Goal: Information Seeking & Learning: Learn about a topic

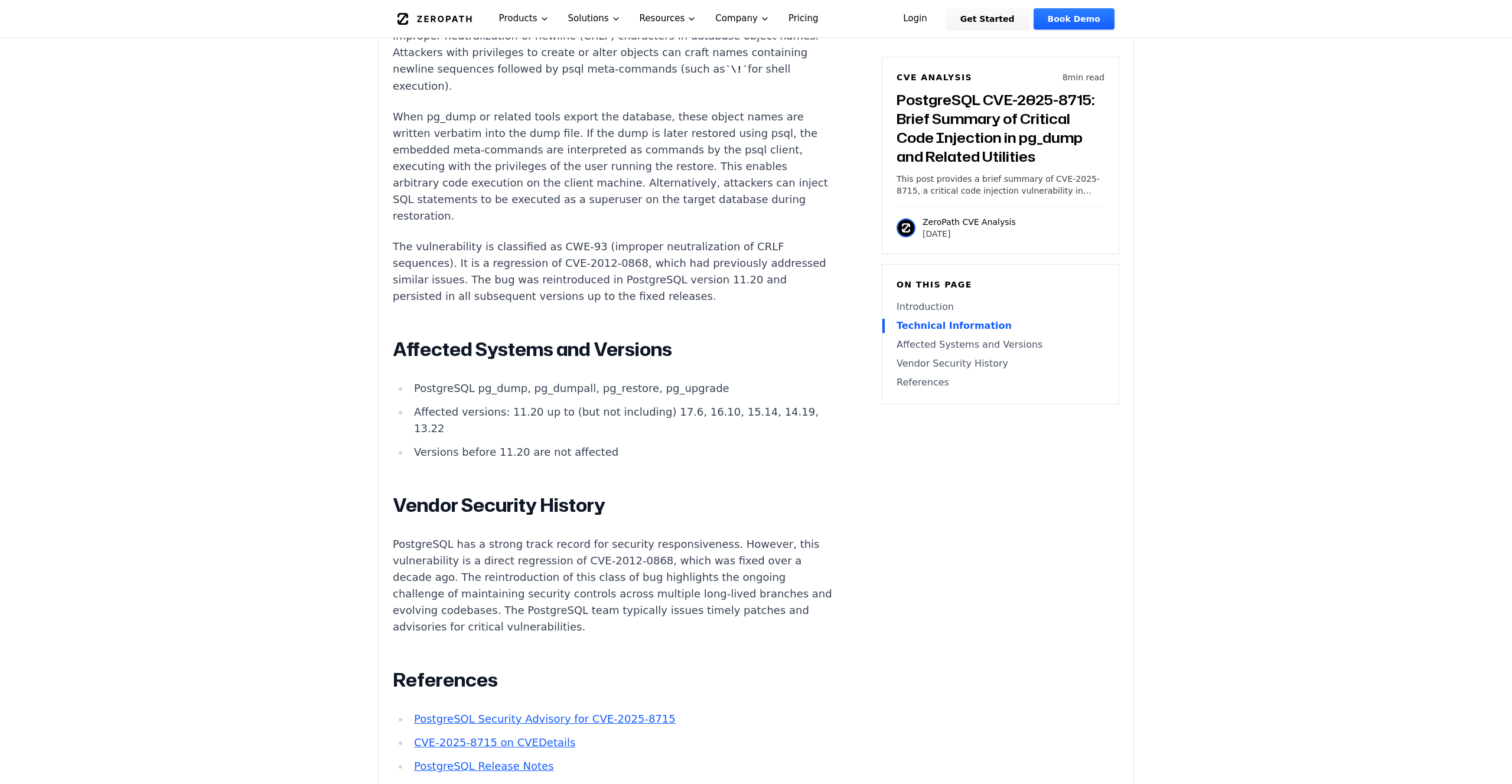
scroll to position [1130, 0]
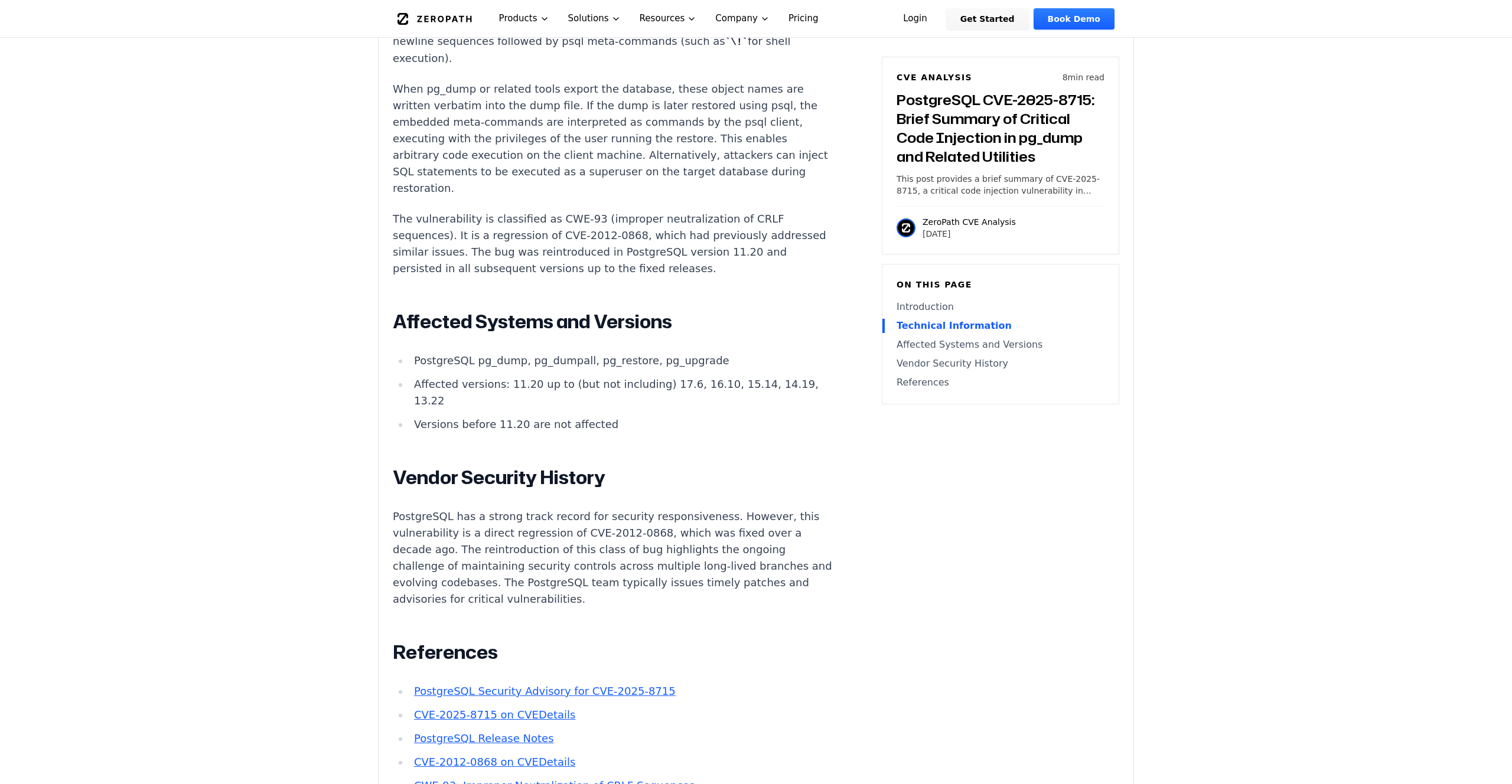
click at [537, 685] on link "PostgreSQL Security Advisory for CVE-2025-8715" at bounding box center [544, 691] width 261 height 12
click at [519, 709] on link "CVE-2025-8715 on CVEDetails" at bounding box center [495, 715] width 161 height 12
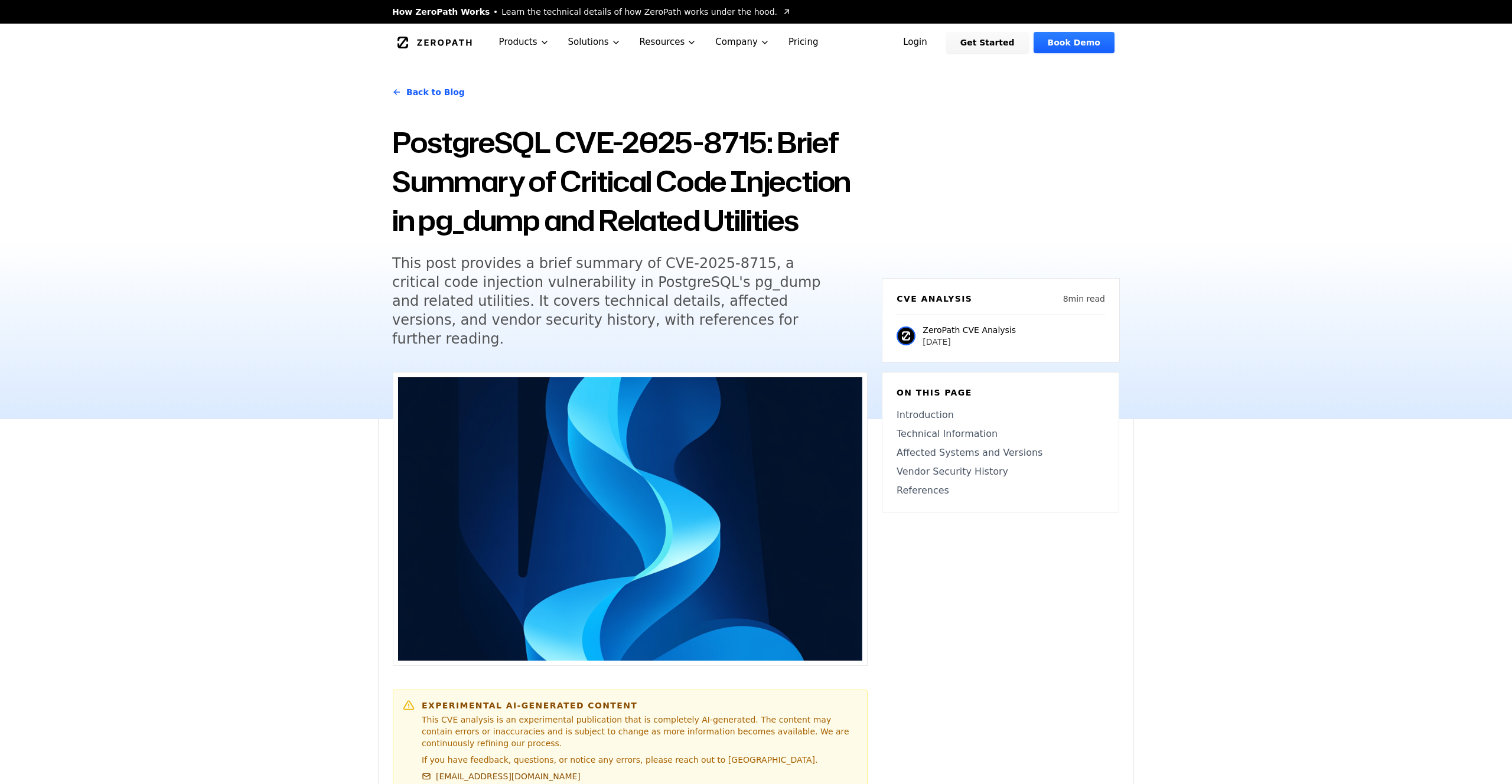
click at [481, 303] on h5 "This post provides a brief summary of CVE-2025-8715, a critical code injection …" at bounding box center [619, 301] width 454 height 95
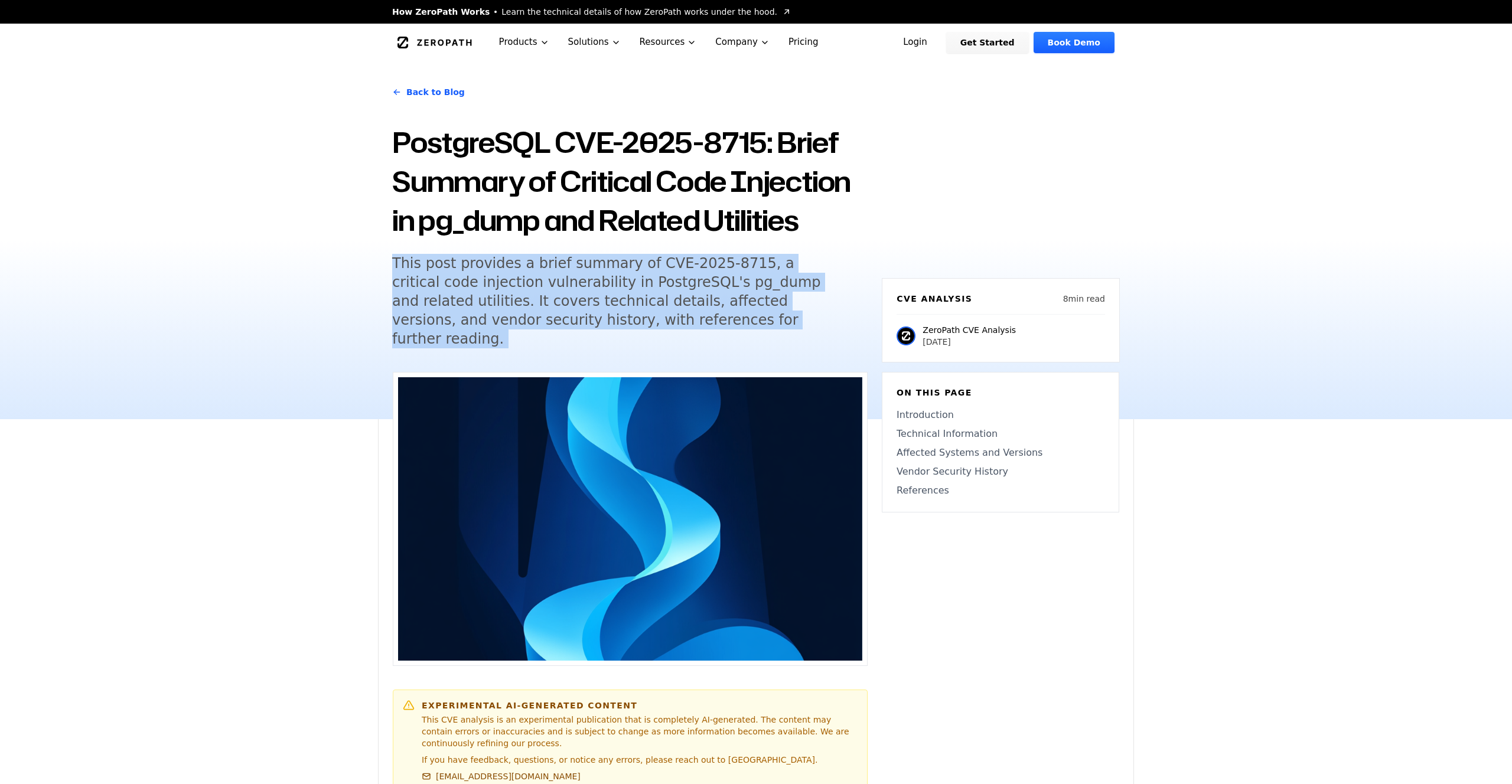
click at [481, 303] on h5 "This post provides a brief summary of CVE-2025-8715, a critical code injection …" at bounding box center [619, 301] width 454 height 95
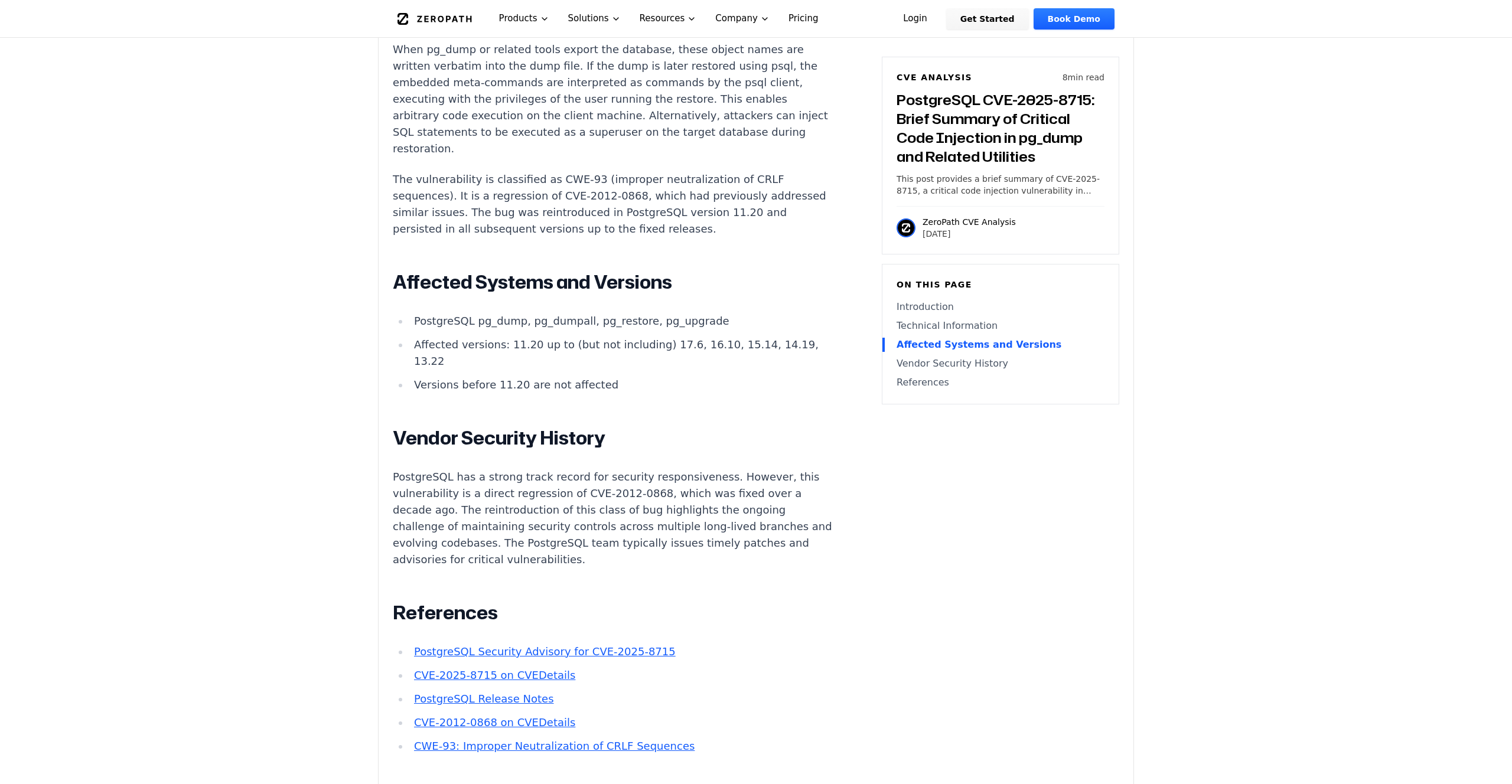
scroll to position [1158, 0]
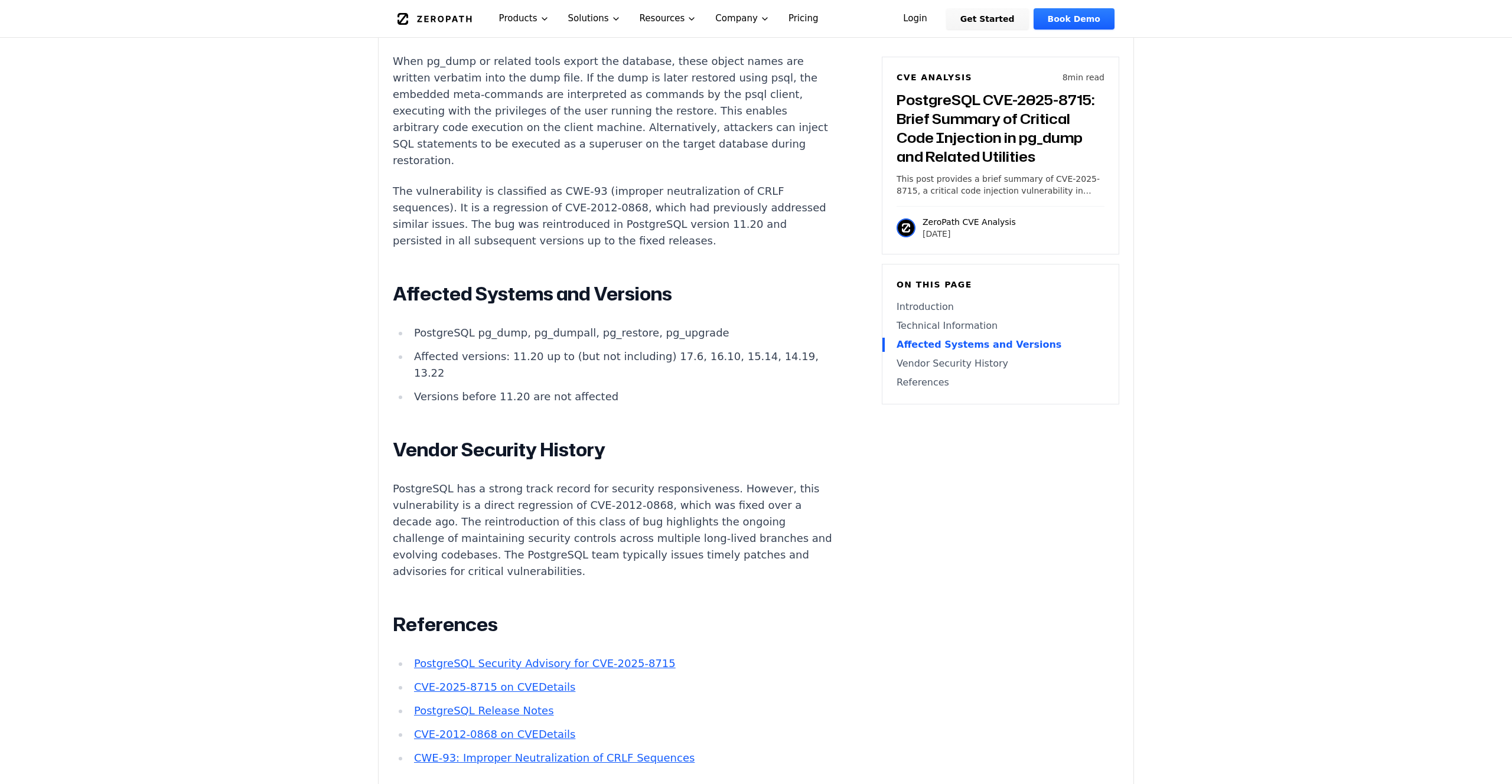
click at [633, 657] on link "PostgreSQL Security Advisory for CVE-2025-8715" at bounding box center [544, 664] width 261 height 12
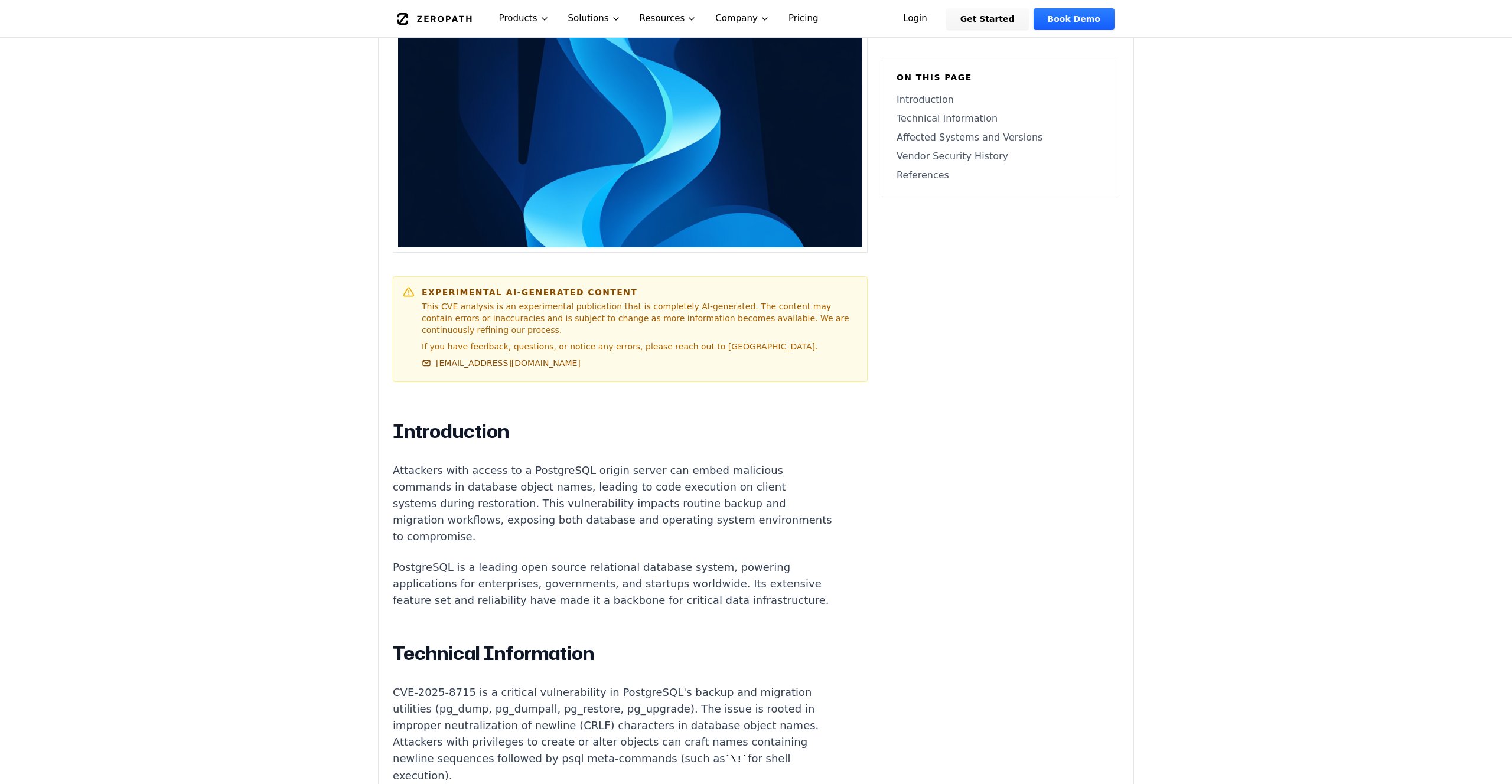
scroll to position [695, 0]
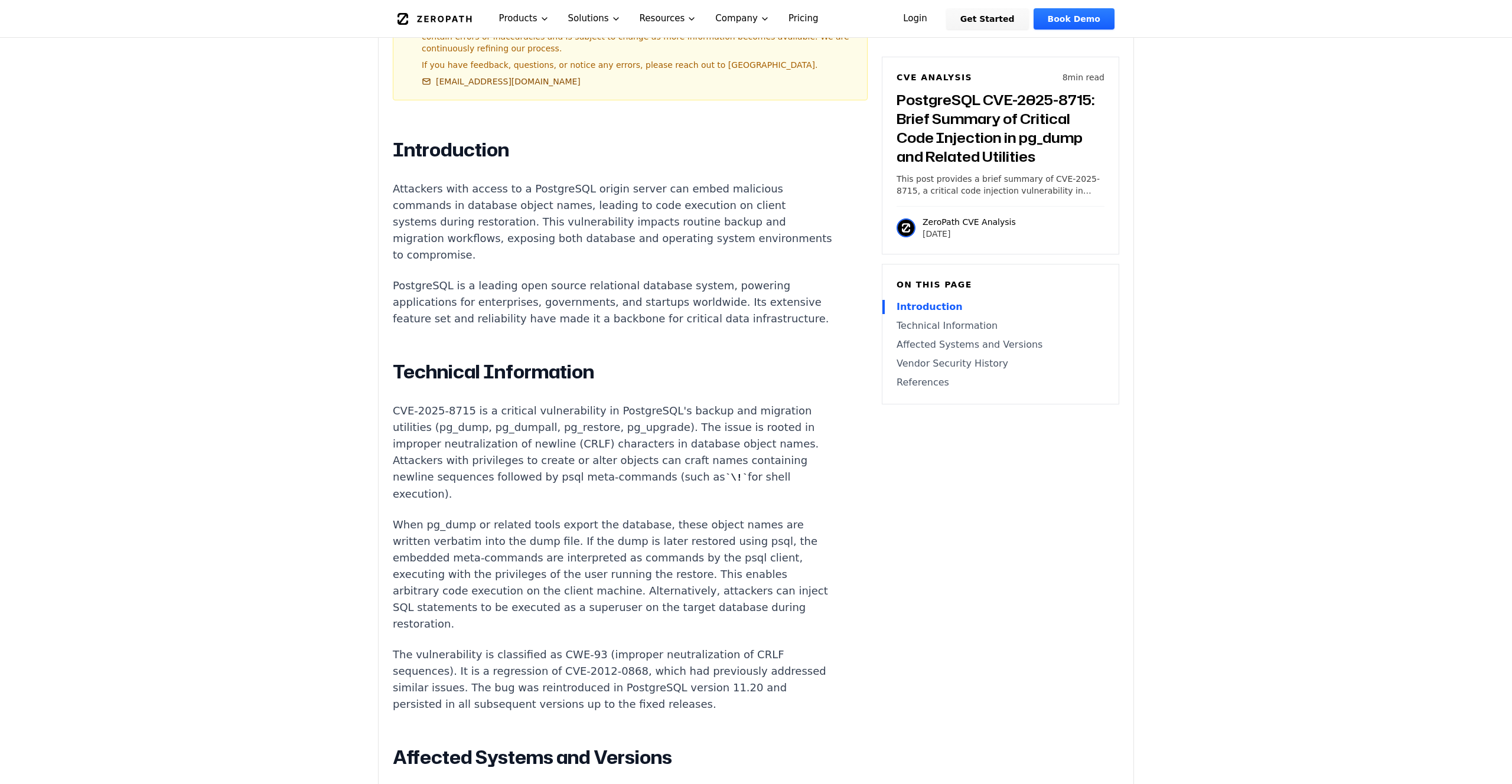
click at [463, 181] on p "Attackers with access to a PostgreSQL origin server can embed malicious command…" at bounding box center [612, 221] width 440 height 82
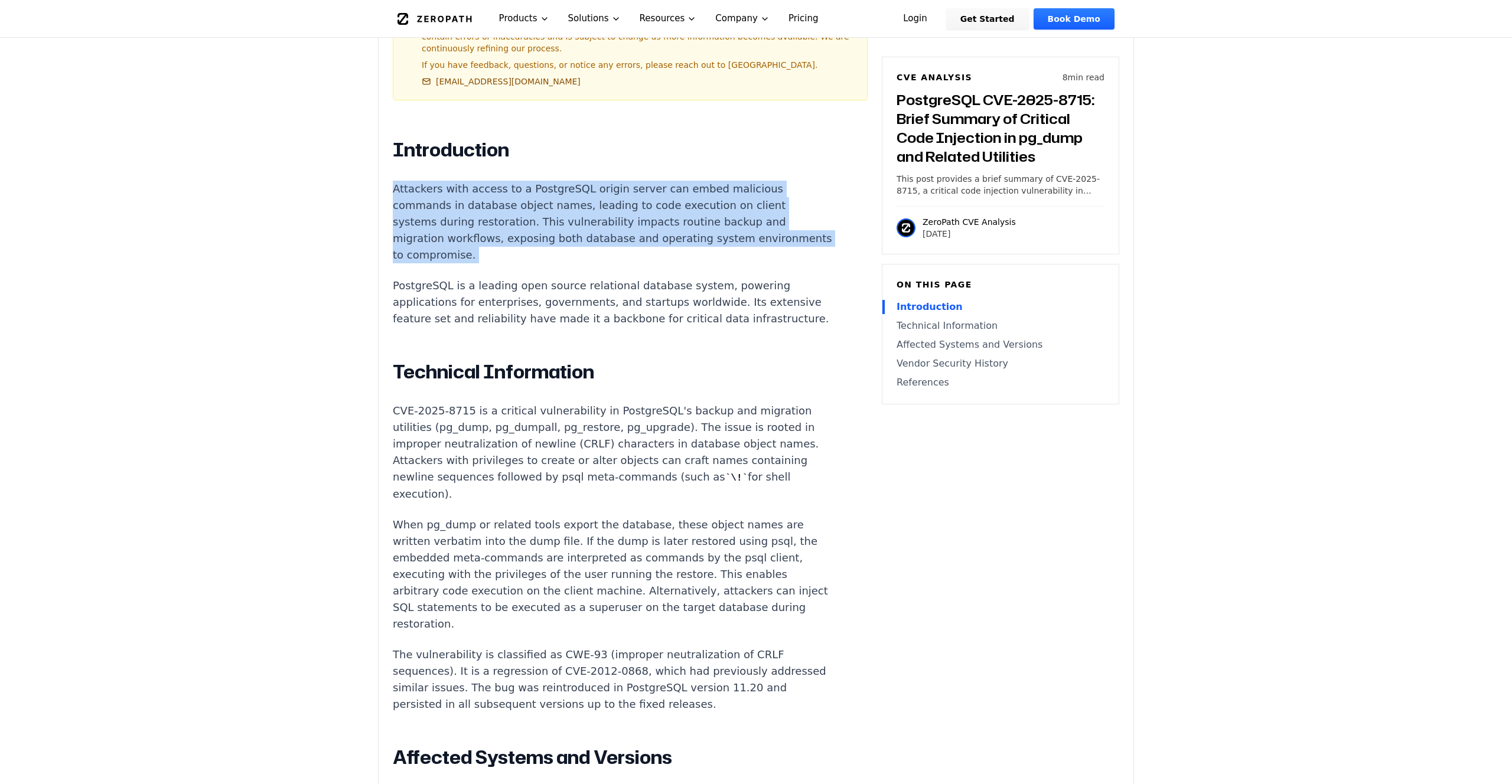
click at [463, 181] on p "Attackers with access to a PostgreSQL origin server can embed malicious command…" at bounding box center [612, 221] width 440 height 82
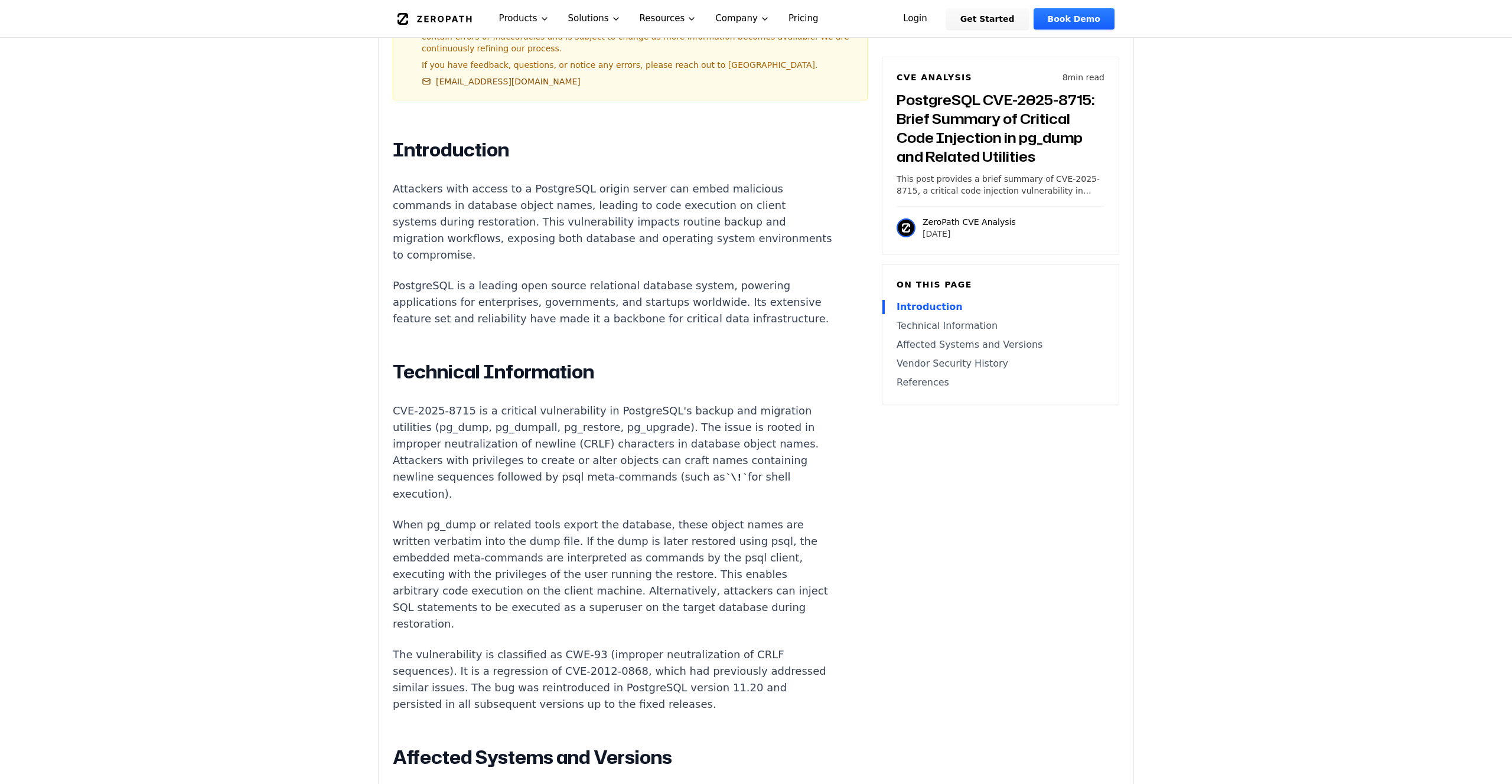
click at [468, 277] on p "PostgreSQL is a leading open source relational database system, powering applic…" at bounding box center [612, 302] width 440 height 50
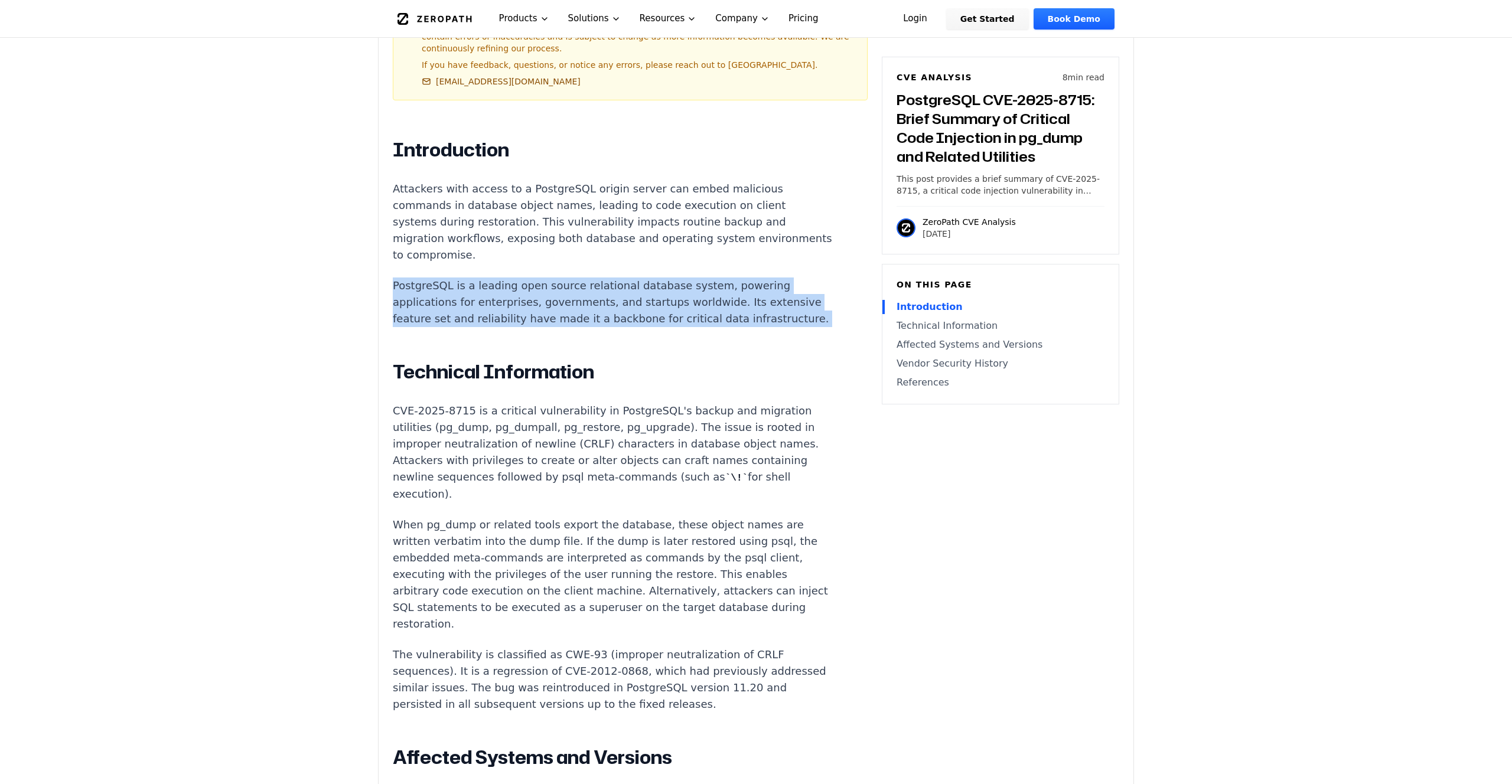
click at [468, 277] on p "PostgreSQL is a leading open source relational database system, powering applic…" at bounding box center [612, 302] width 440 height 50
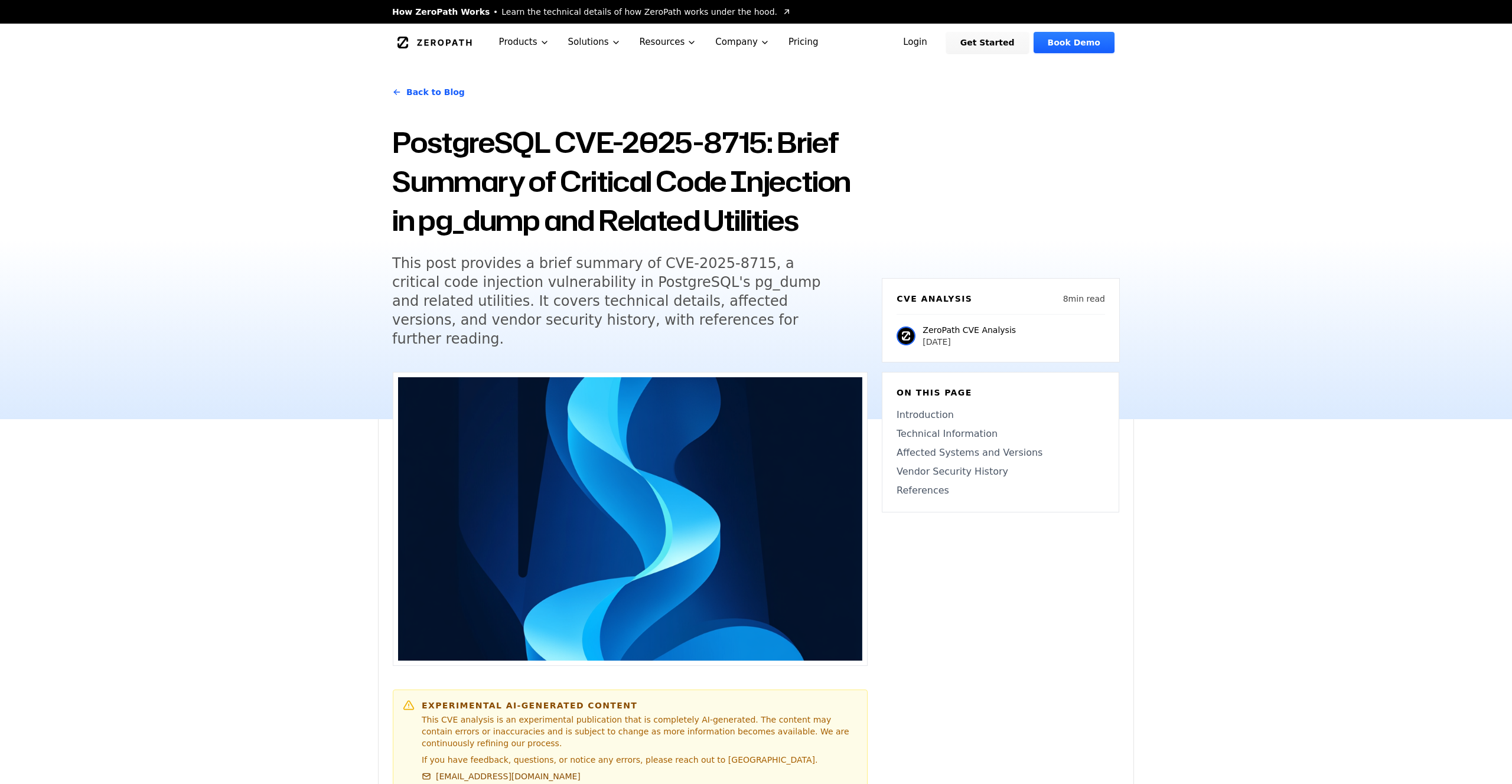
click at [573, 293] on h5 "This post provides a brief summary of CVE-2025-8715, a critical code injection …" at bounding box center [619, 301] width 454 height 95
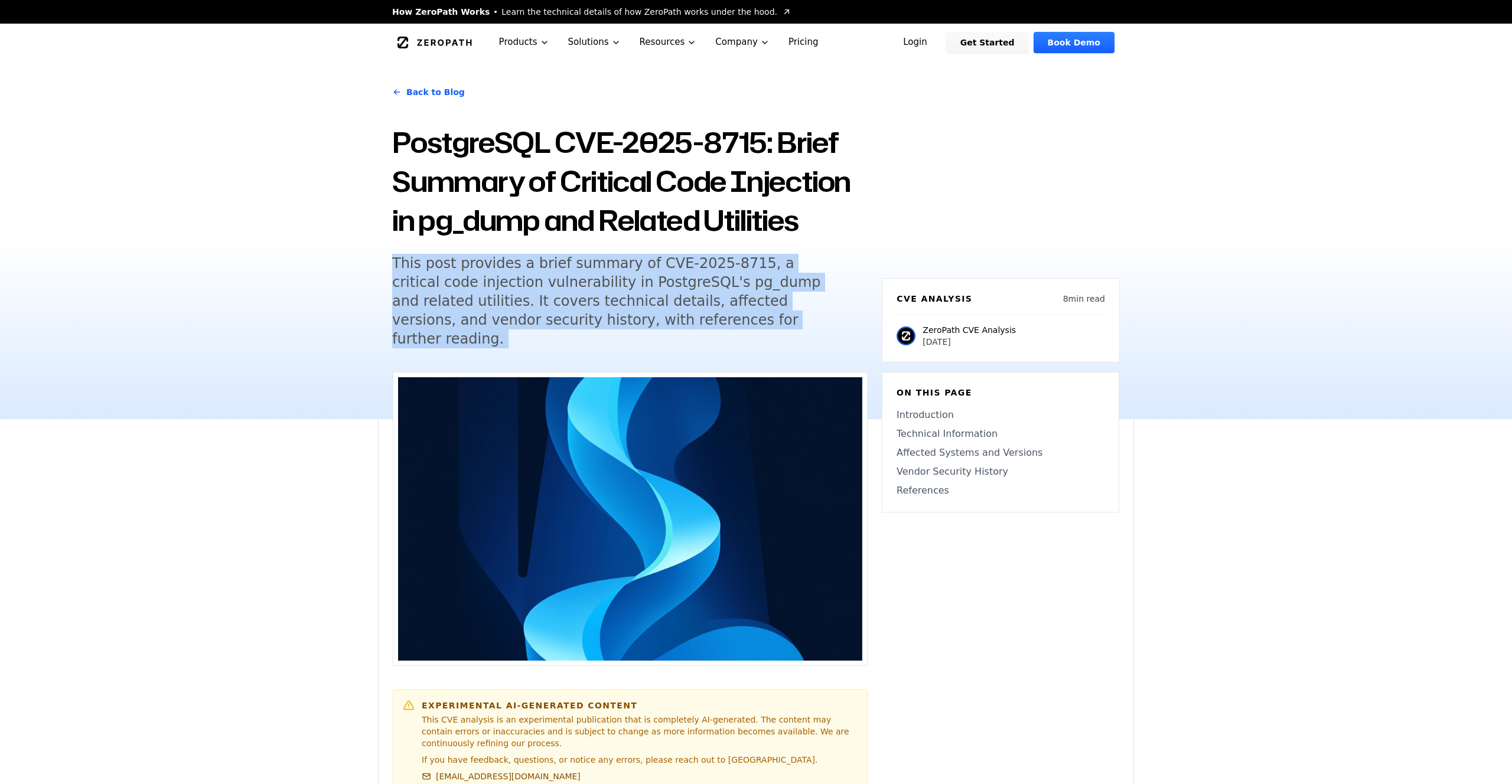
click at [573, 293] on h5 "This post provides a brief summary of CVE-2025-8715, a critical code injection …" at bounding box center [619, 301] width 454 height 95
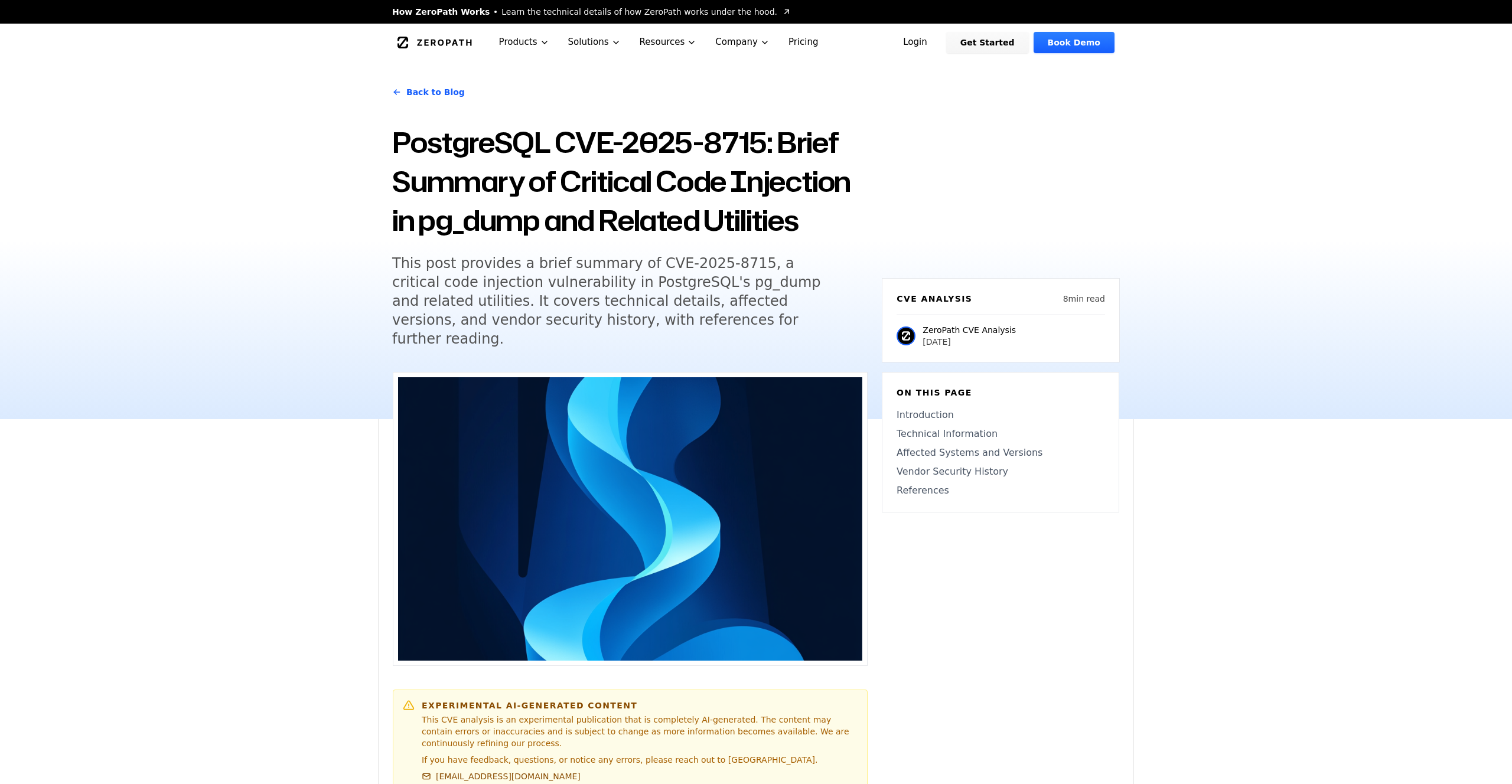
click at [531, 201] on h1 "PostgreSQL CVE-2025-8715: Brief Summary of Critical Code Injection in pg_dump a…" at bounding box center [629, 182] width 475 height 117
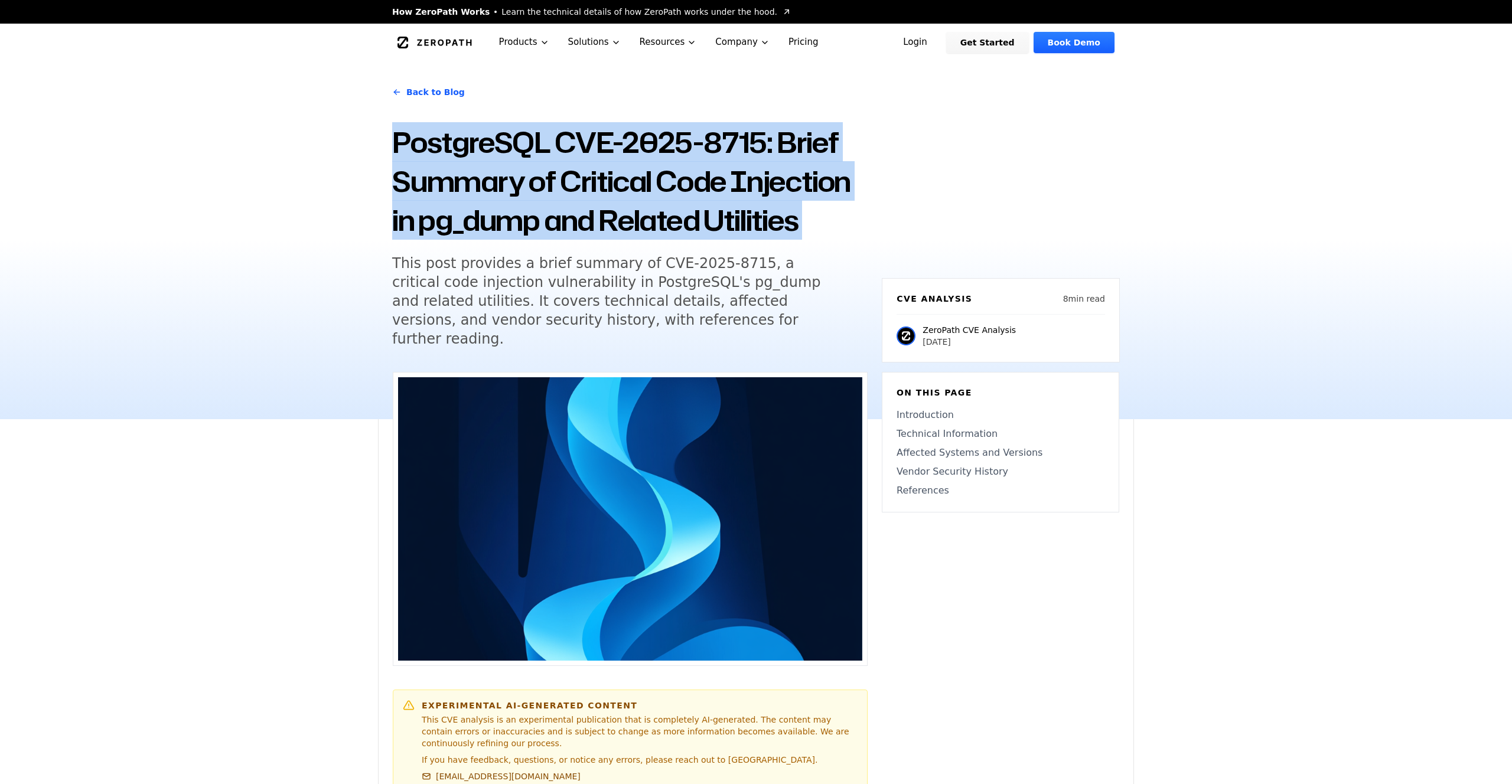
click at [531, 201] on h1 "PostgreSQL CVE-2025-8715: Brief Summary of Critical Code Injection in pg_dump a…" at bounding box center [629, 182] width 475 height 117
click at [604, 183] on h1 "PostgreSQL CVE-2025-8715: Brief Summary of Critical Code Injection in pg_dump a…" at bounding box center [629, 182] width 475 height 117
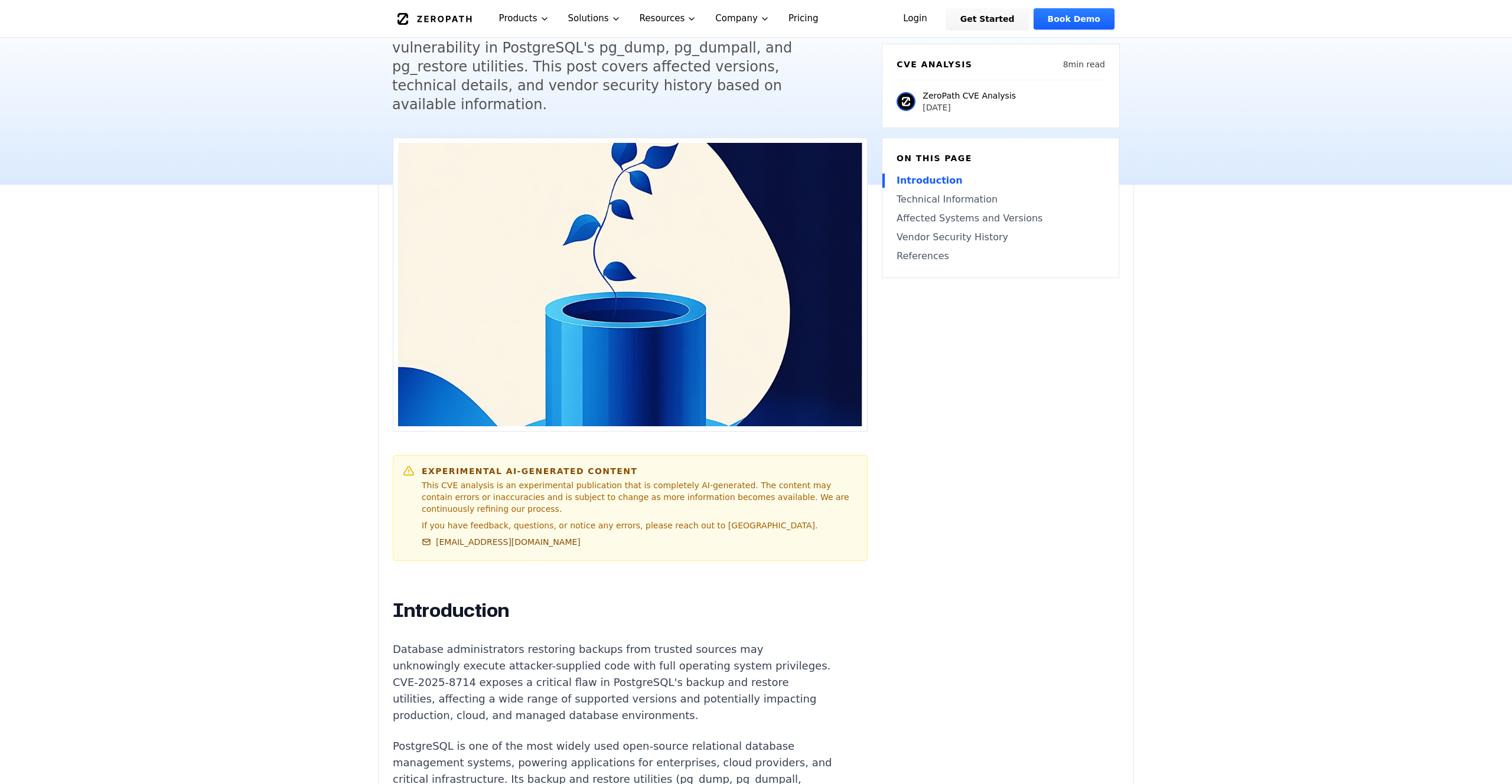
scroll to position [386, 0]
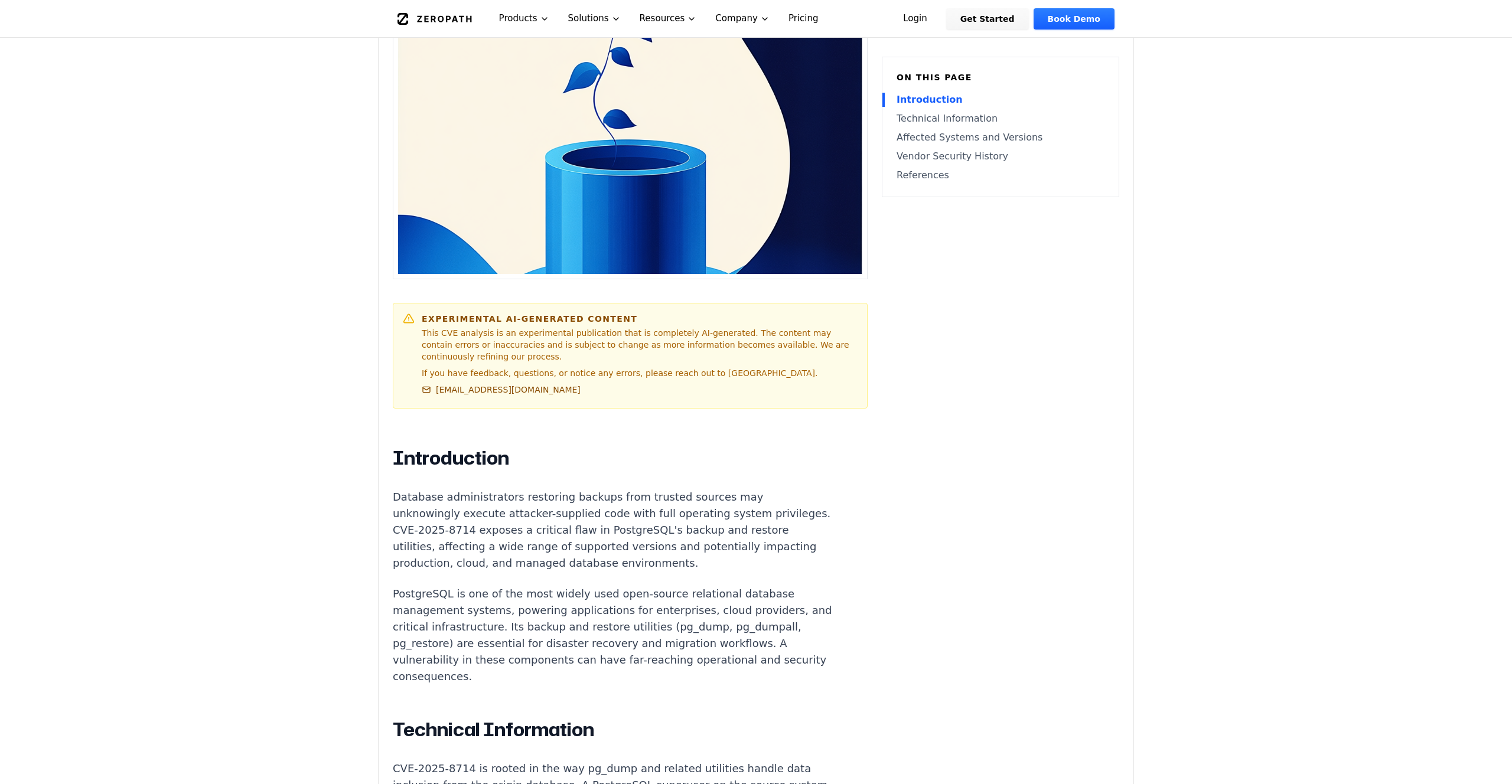
click at [455, 520] on p "Database administrators restoring backups from trusted sources may unknowingly …" at bounding box center [612, 530] width 440 height 82
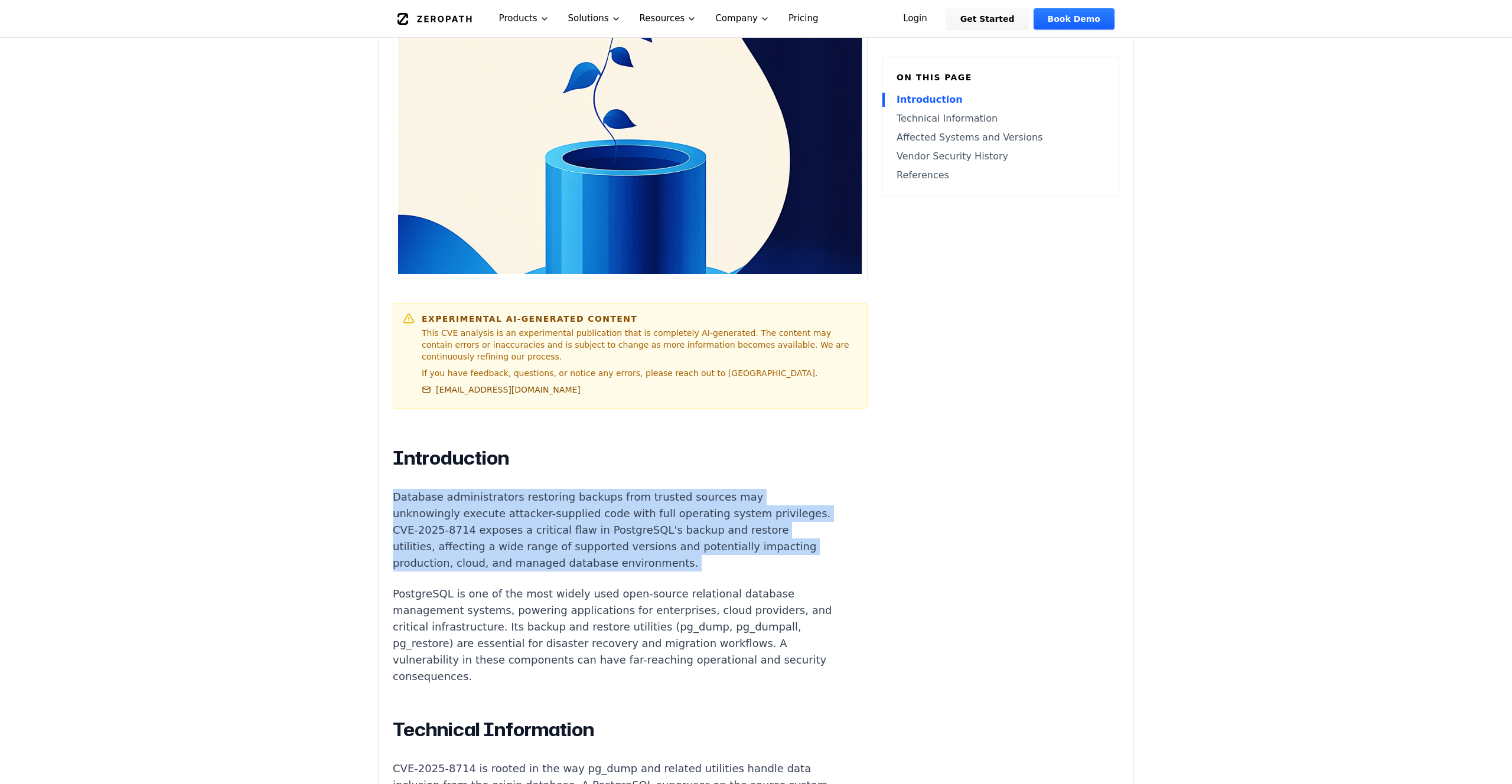
click at [455, 520] on p "Database administrators restoring backups from trusted sources may unknowingly …" at bounding box center [612, 530] width 440 height 82
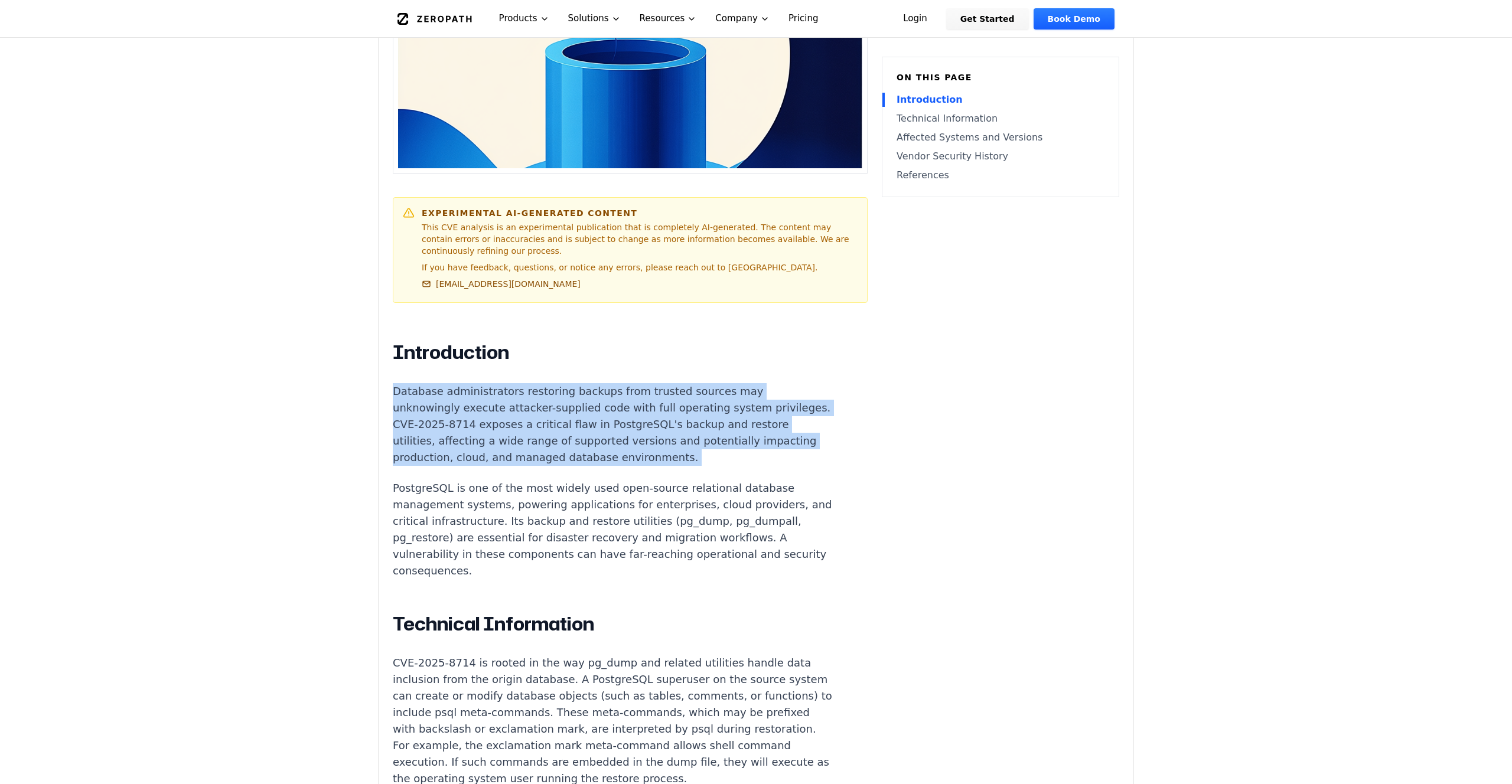
scroll to position [493, 0]
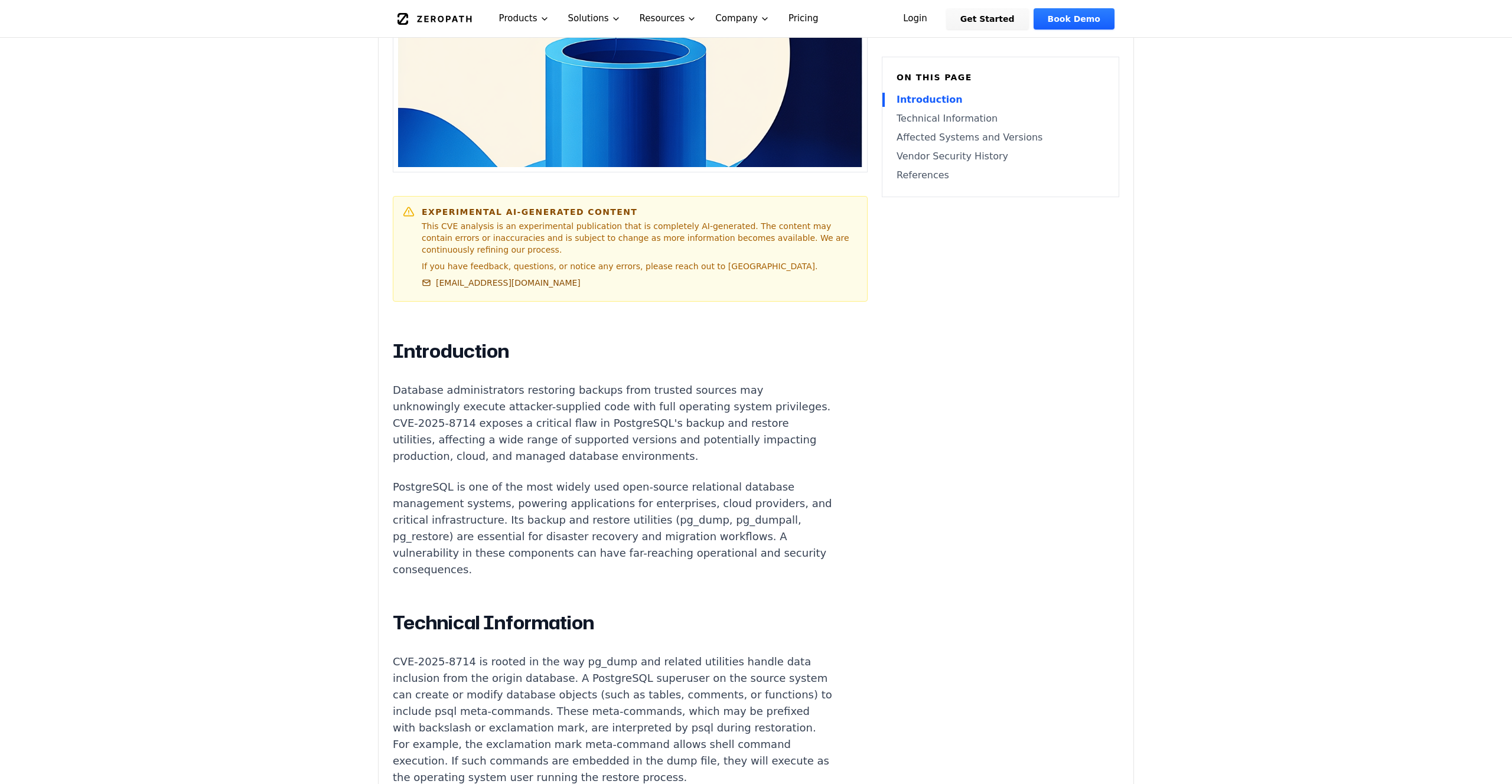
click at [624, 392] on p "Database administrators restoring backups from trusted sources may unknowingly …" at bounding box center [612, 423] width 440 height 82
click at [516, 478] on p "PostgreSQL is one of the most widely used open-source relational database manag…" at bounding box center [612, 528] width 440 height 99
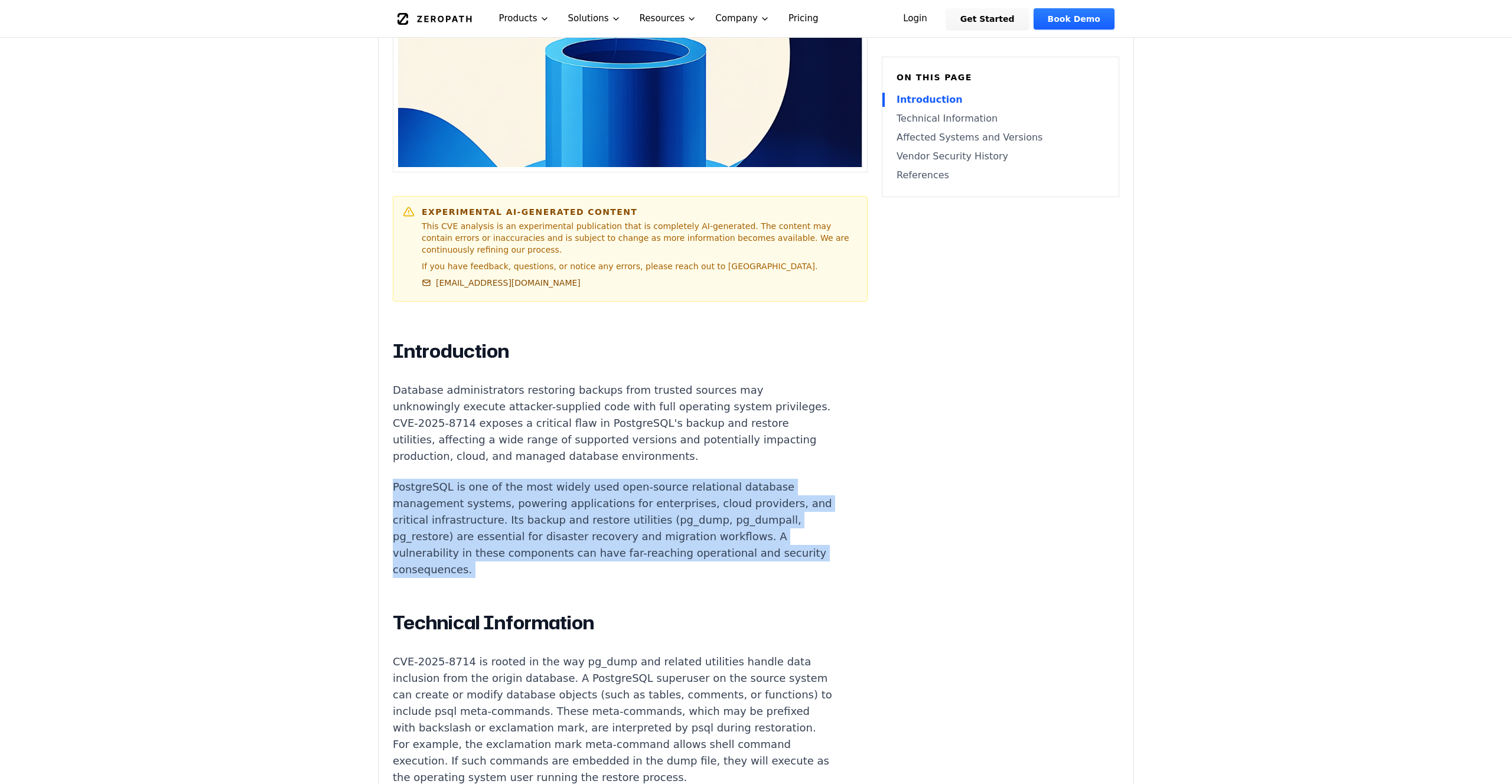
click at [516, 478] on p "PostgreSQL is one of the most widely used open-source relational database manag…" at bounding box center [612, 528] width 440 height 99
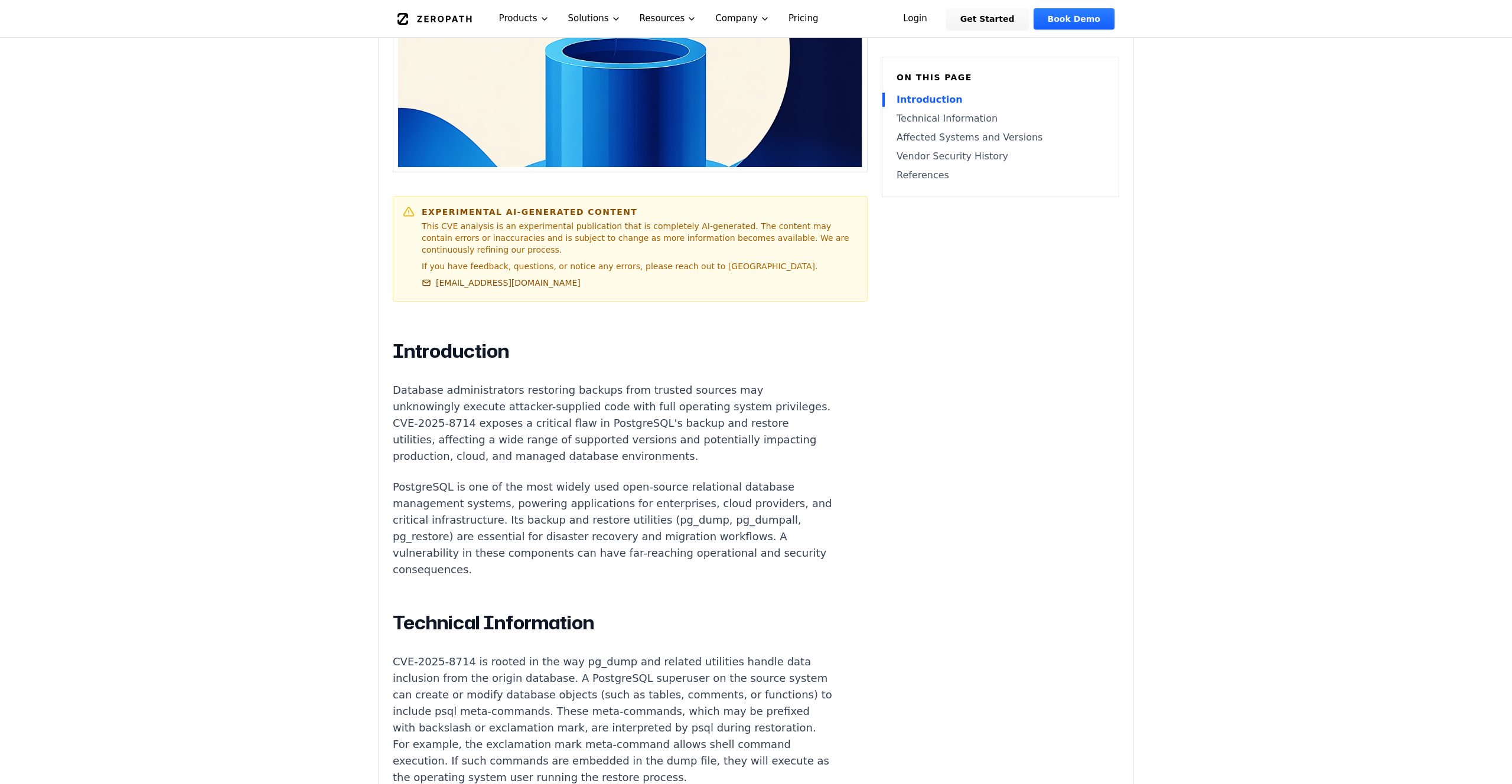
click at [519, 478] on p "PostgreSQL is one of the most widely used open-source relational database manag…" at bounding box center [612, 528] width 440 height 99
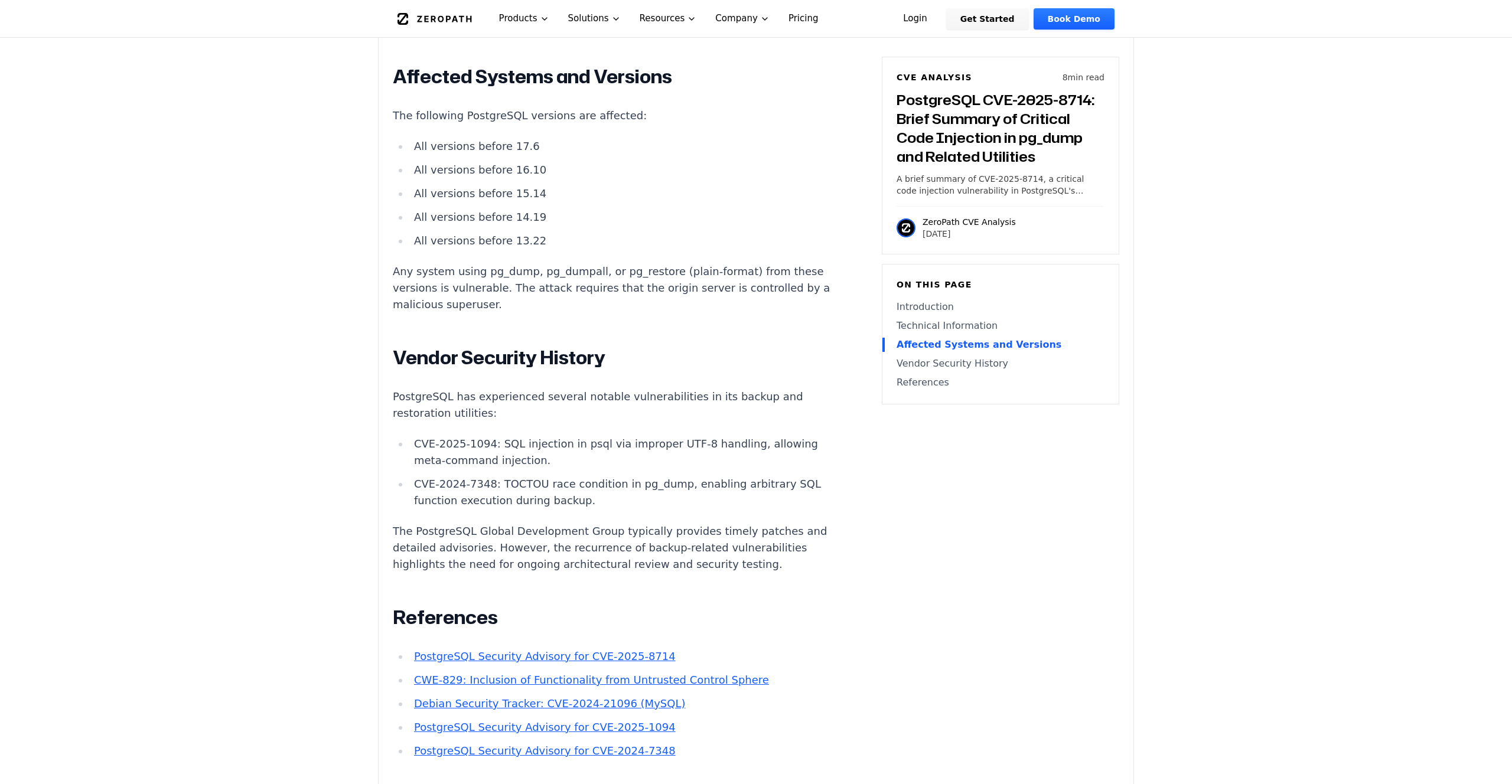
scroll to position [1502, 0]
